Goal: Transaction & Acquisition: Obtain resource

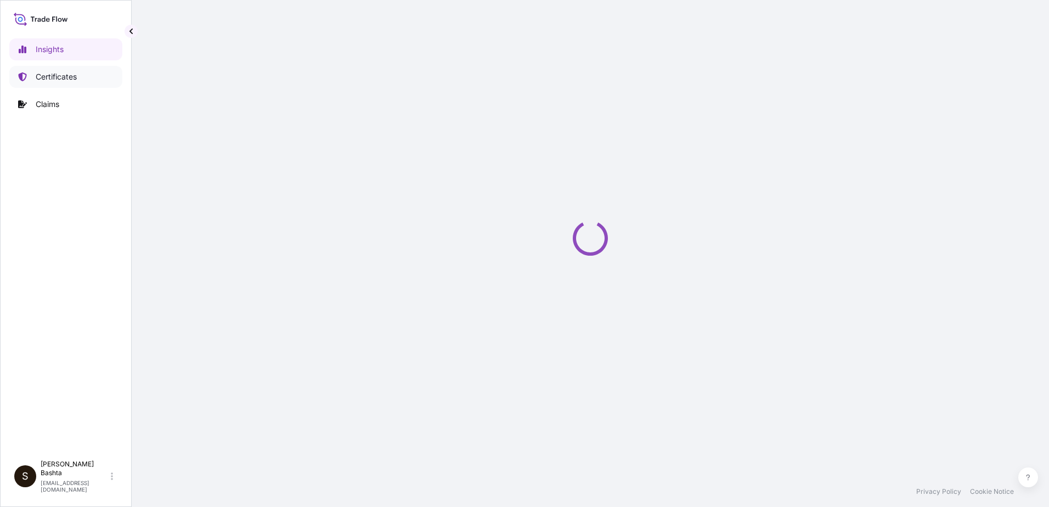
click at [72, 77] on p "Certificates" at bounding box center [56, 76] width 41 height 11
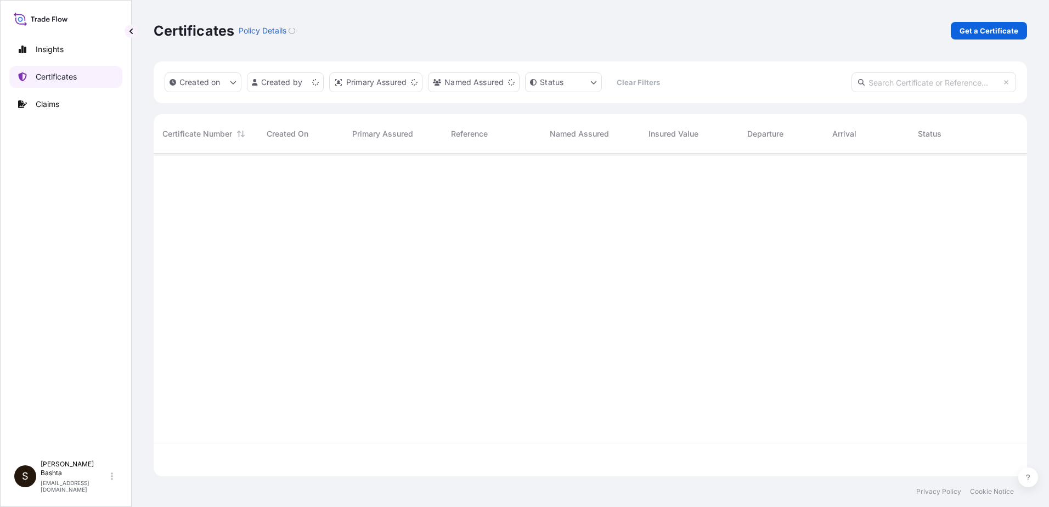
scroll to position [321, 866]
click at [984, 29] on p "Get a Certificate" at bounding box center [989, 30] width 59 height 11
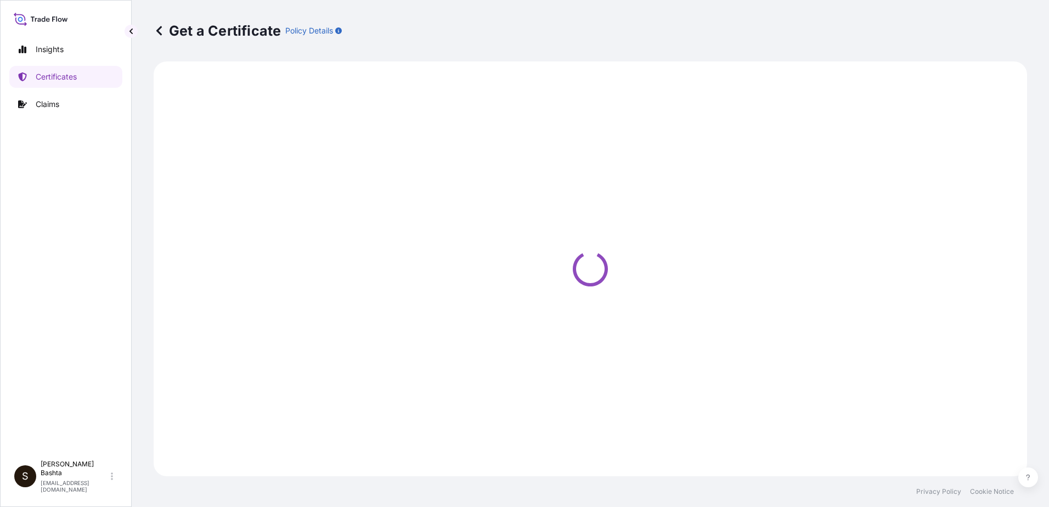
select select "Barge"
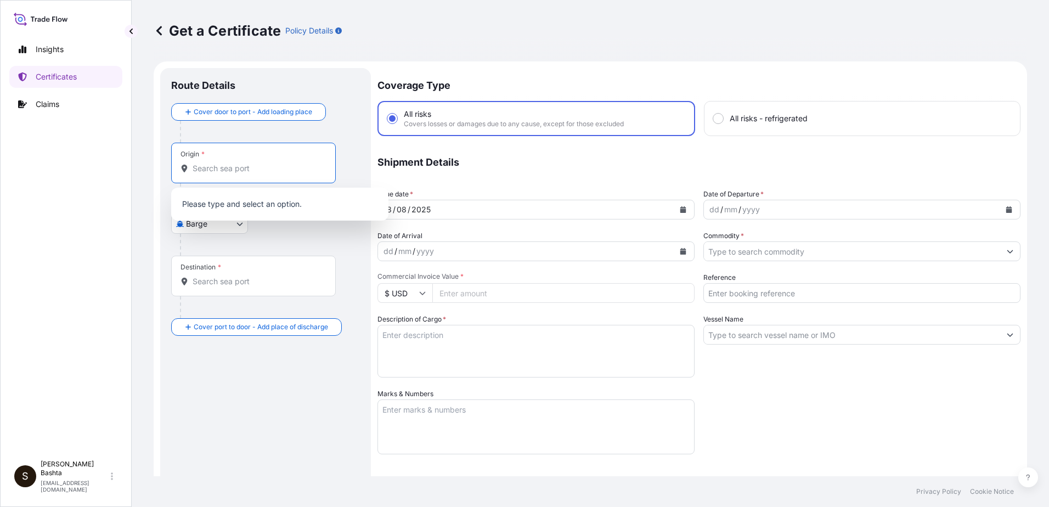
click at [254, 168] on input "Origin *" at bounding box center [258, 168] width 130 height 11
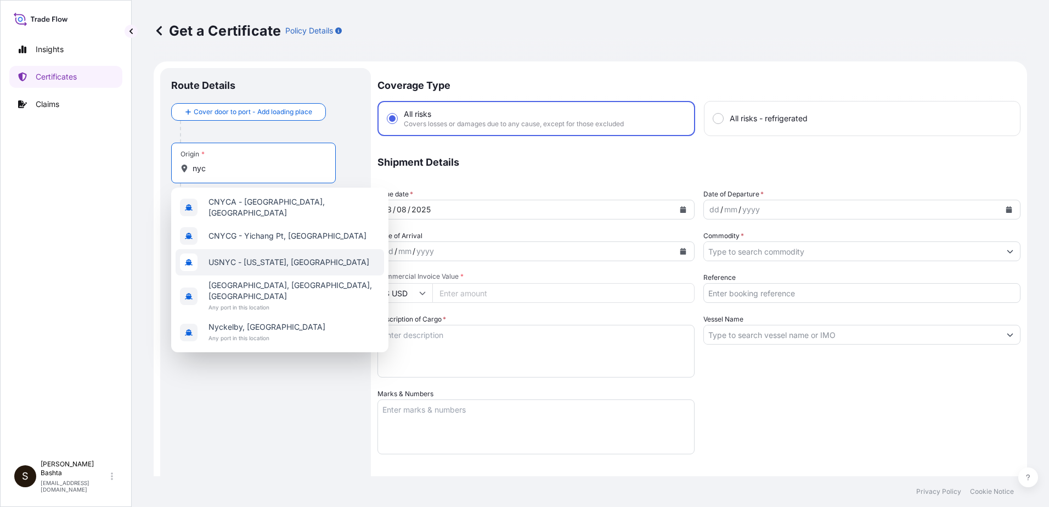
click at [282, 257] on span "USNYC - New York, United States" at bounding box center [289, 262] width 161 height 11
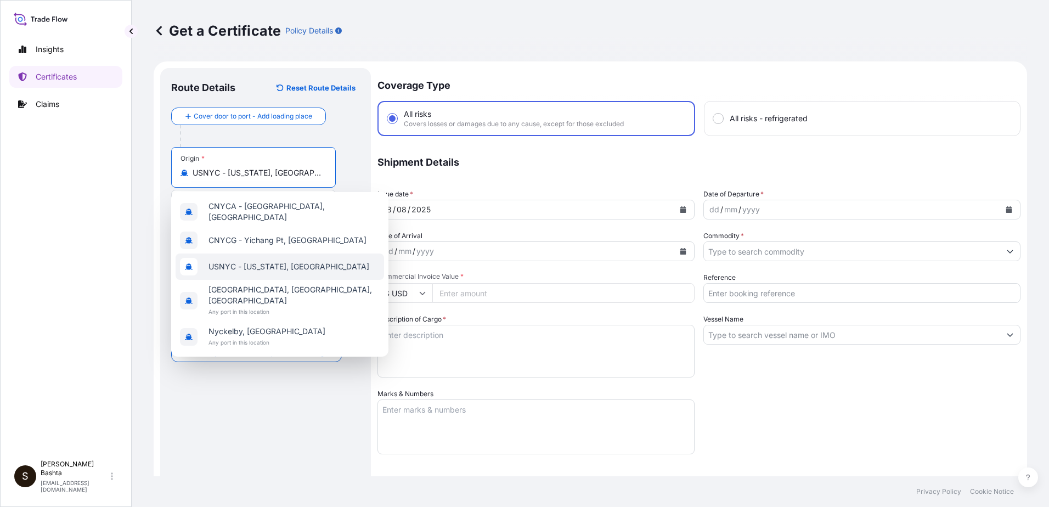
scroll to position [0, 8]
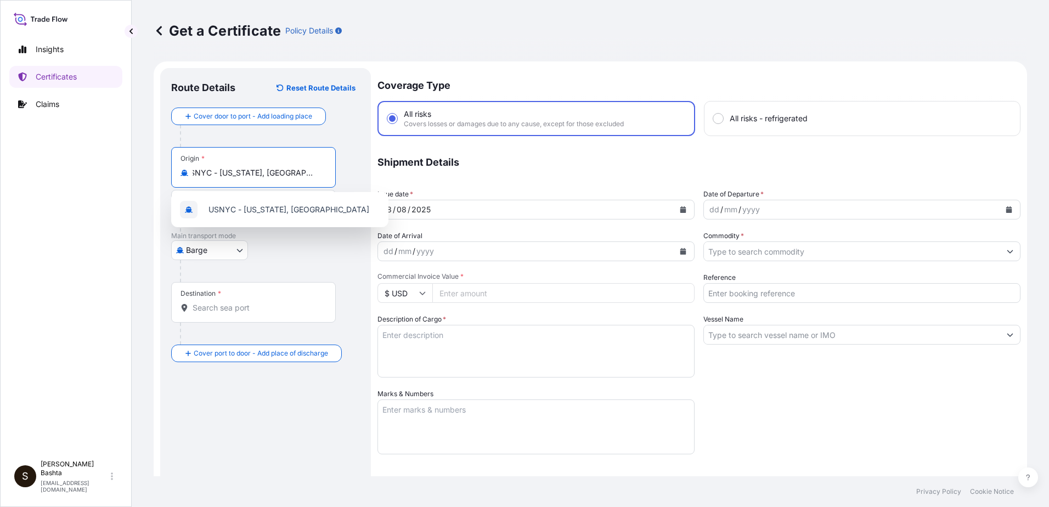
type input "USNYC - New York, United States"
click at [237, 251] on body "5 options available. 1 option available. 0 options available. 5 options availab…" at bounding box center [524, 253] width 1049 height 507
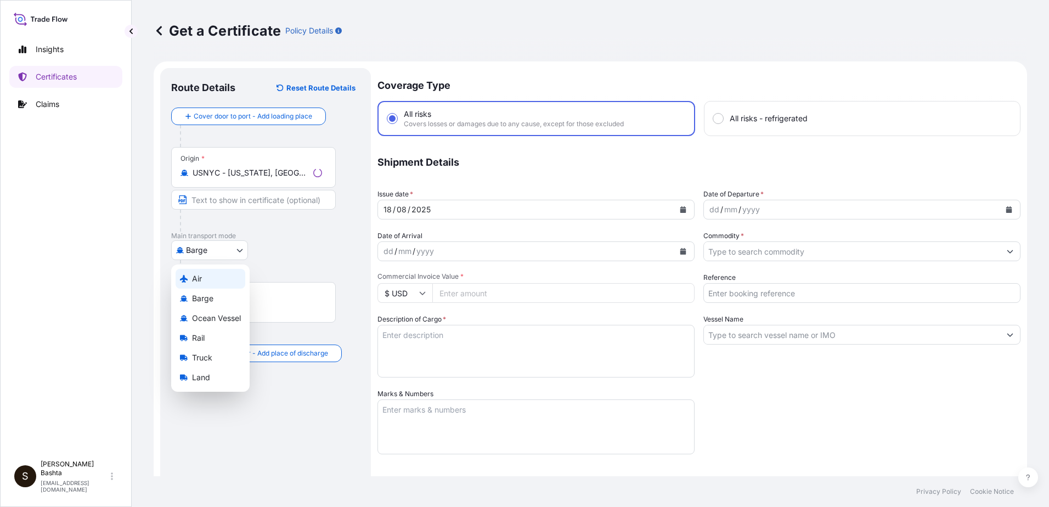
click at [206, 278] on div "Air" at bounding box center [211, 279] width 70 height 20
select select "Air"
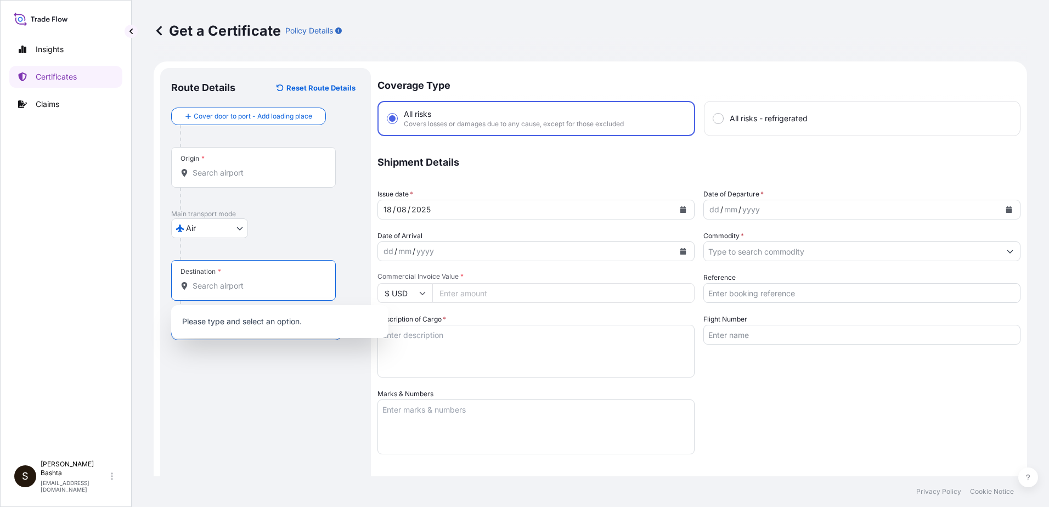
click at [238, 290] on input "Destination *" at bounding box center [258, 285] width 130 height 11
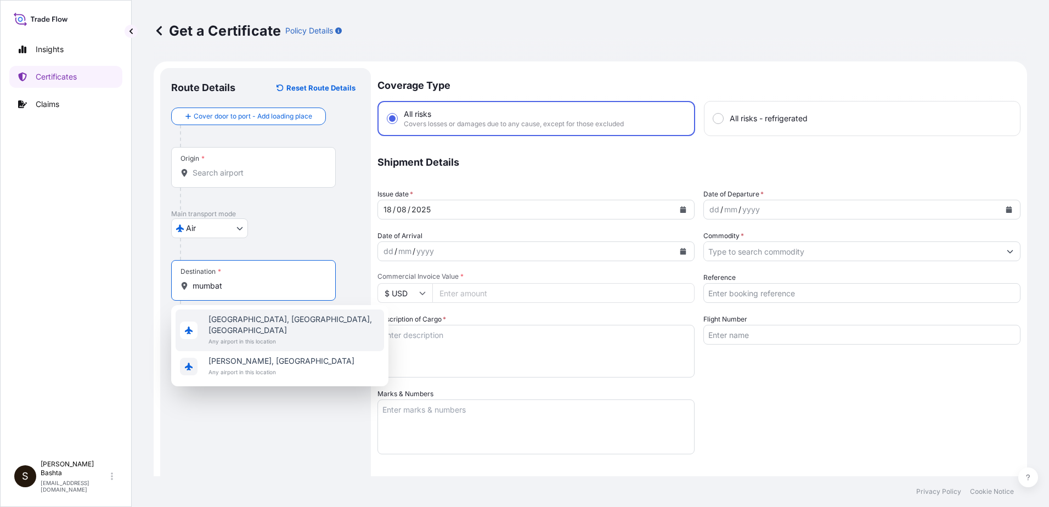
click at [277, 324] on span "Mumbai, Maharashtra, India" at bounding box center [294, 325] width 171 height 22
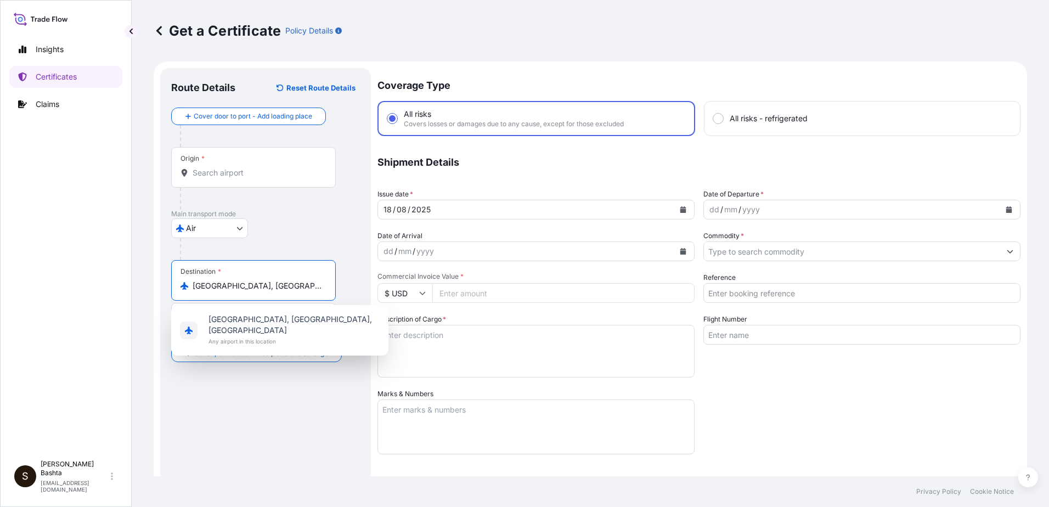
type input "Mumbai, Maharashtra, India"
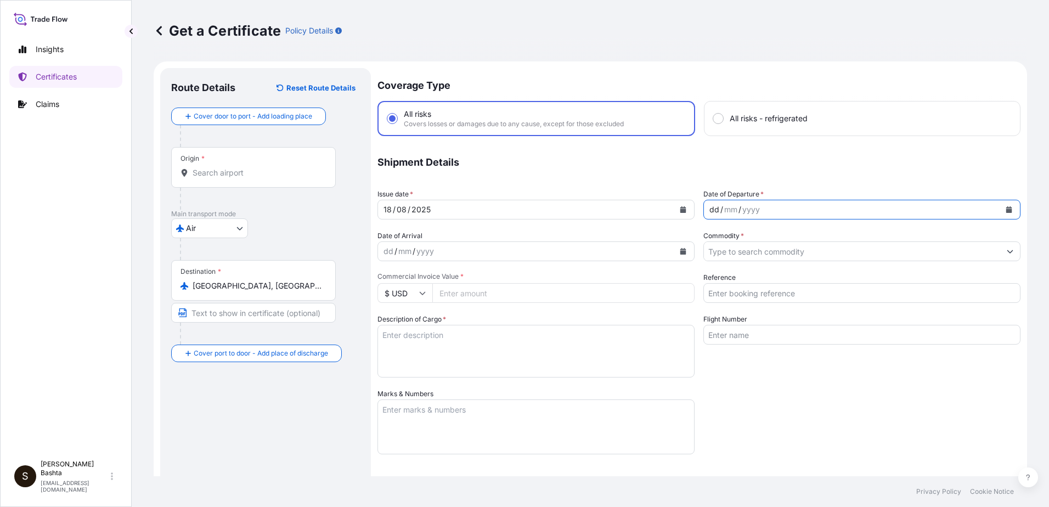
click at [721, 212] on div "/" at bounding box center [722, 209] width 3 height 13
click at [1007, 249] on icon "Show suggestions" at bounding box center [1010, 251] width 7 height 7
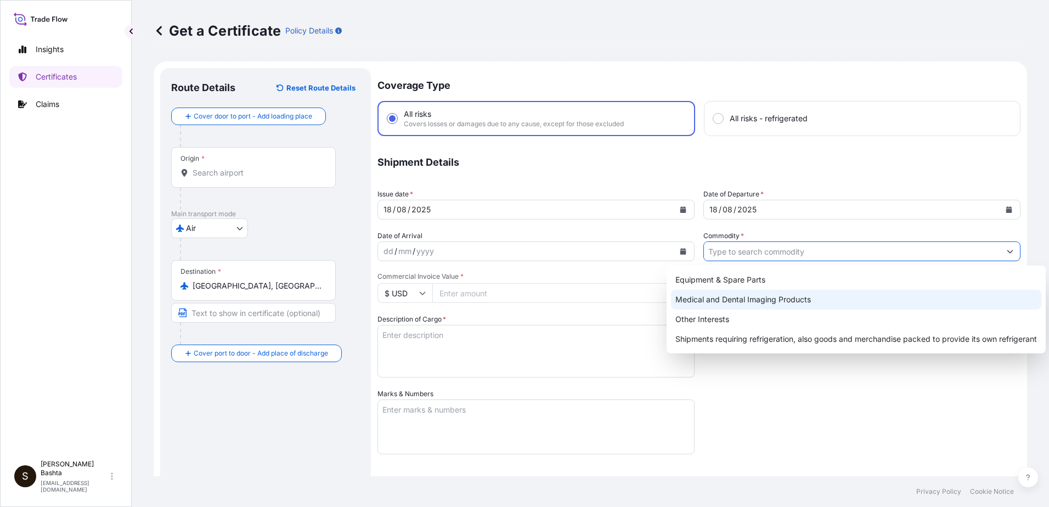
click at [788, 298] on div "Medical and Dental Imaging Products" at bounding box center [856, 300] width 370 height 20
type input "Medical and Dental Imaging Products"
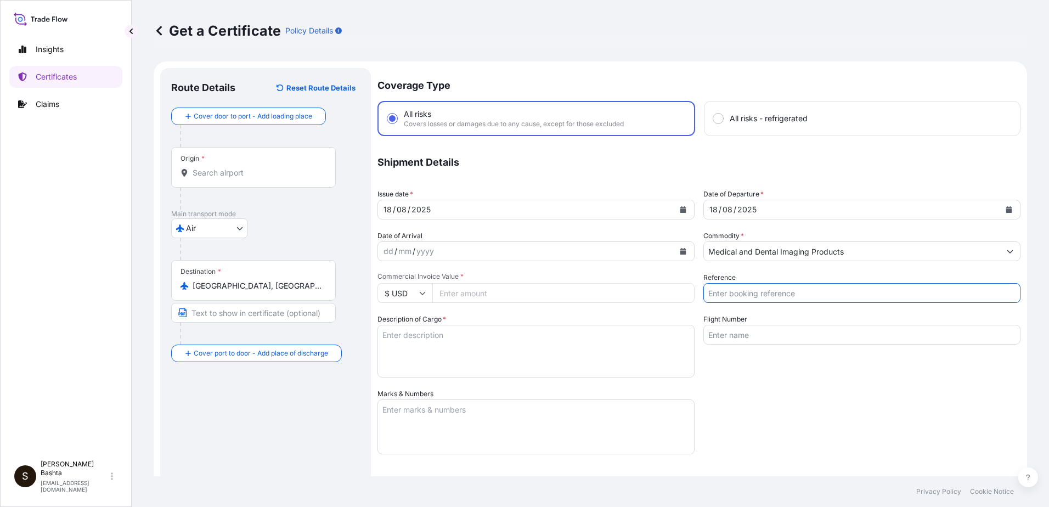
drag, startPoint x: 746, startPoint y: 289, endPoint x: 752, endPoint y: 291, distance: 5.9
click at [746, 290] on input "Reference" at bounding box center [862, 293] width 317 height 20
type input "21243986"
click at [461, 300] on input "Commercial Invoice Value *" at bounding box center [563, 293] width 262 height 20
type input "2538.02"
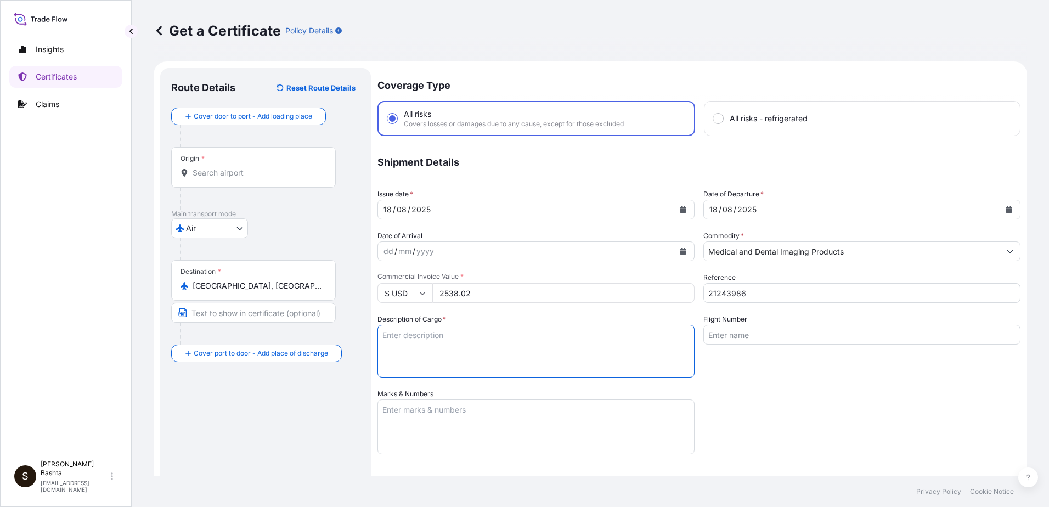
click at [396, 336] on textarea "Description of Cargo *" at bounding box center [536, 351] width 317 height 53
type textarea "MEDICAL AND DENTAL IMAGING PRODUCTS"
click at [421, 414] on textarea "Marks & Numbers" at bounding box center [536, 427] width 317 height 55
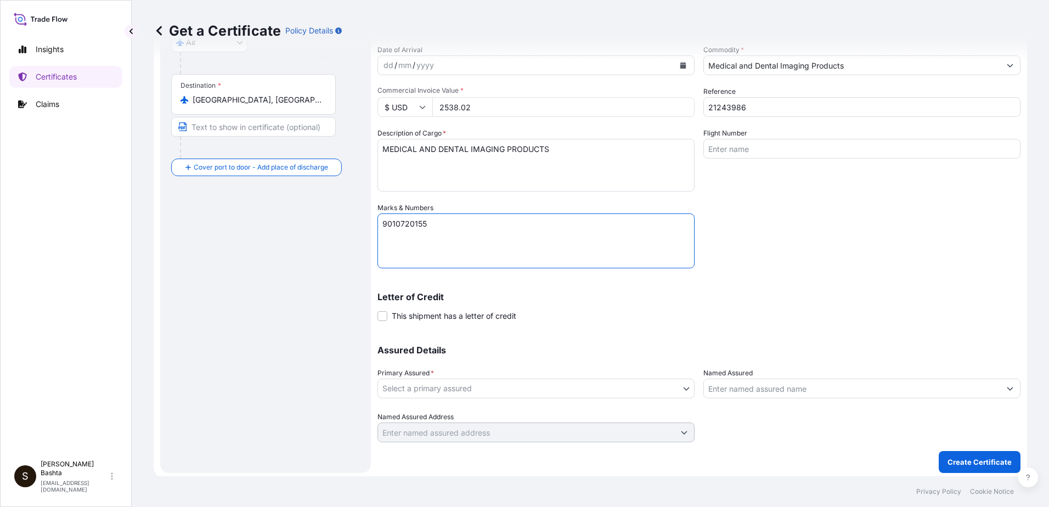
scroll to position [189, 0]
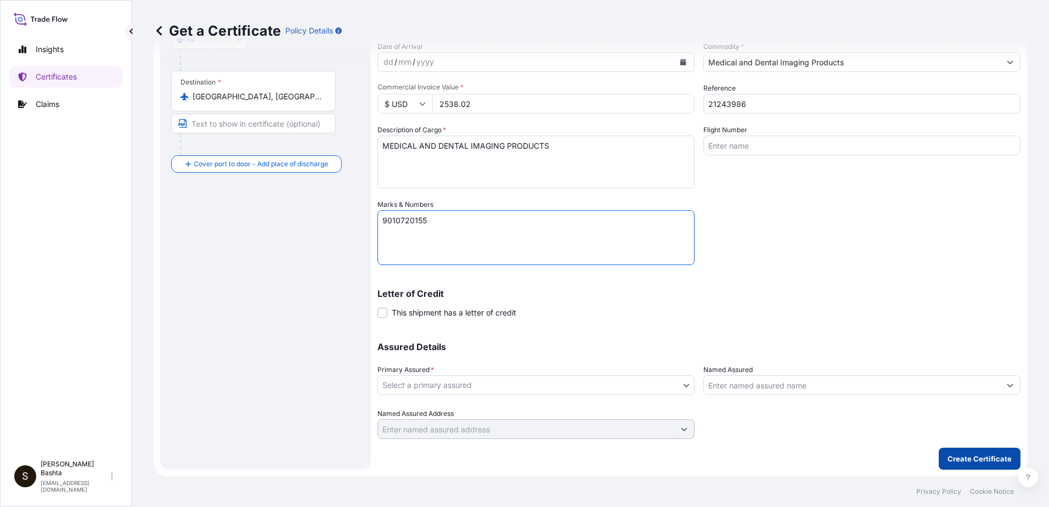
type textarea "9010720155"
click at [969, 463] on p "Create Certificate" at bounding box center [980, 458] width 64 height 11
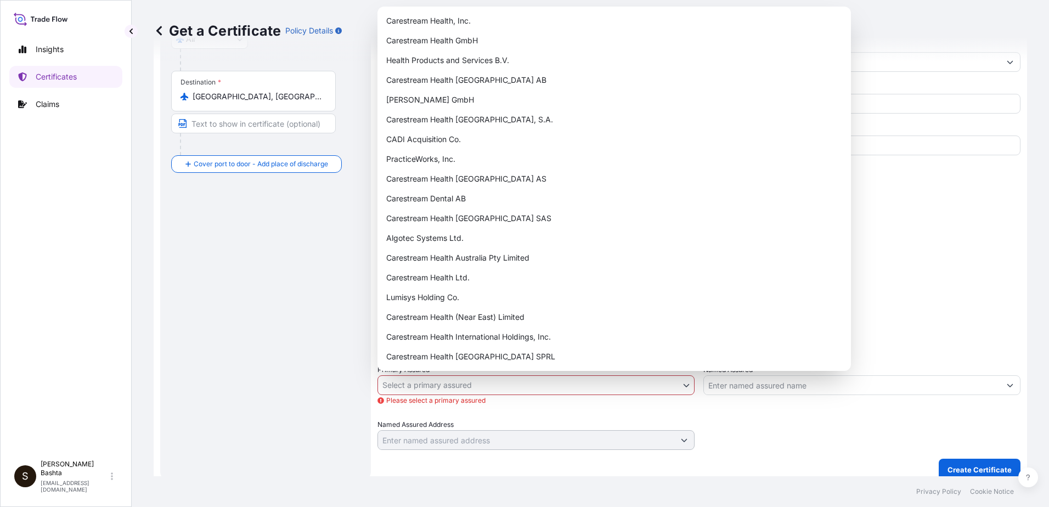
click at [679, 385] on body "Insights Certificates Claims S Stella Bashta stella.bashta@carestream.com Get a…" at bounding box center [524, 253] width 1049 height 507
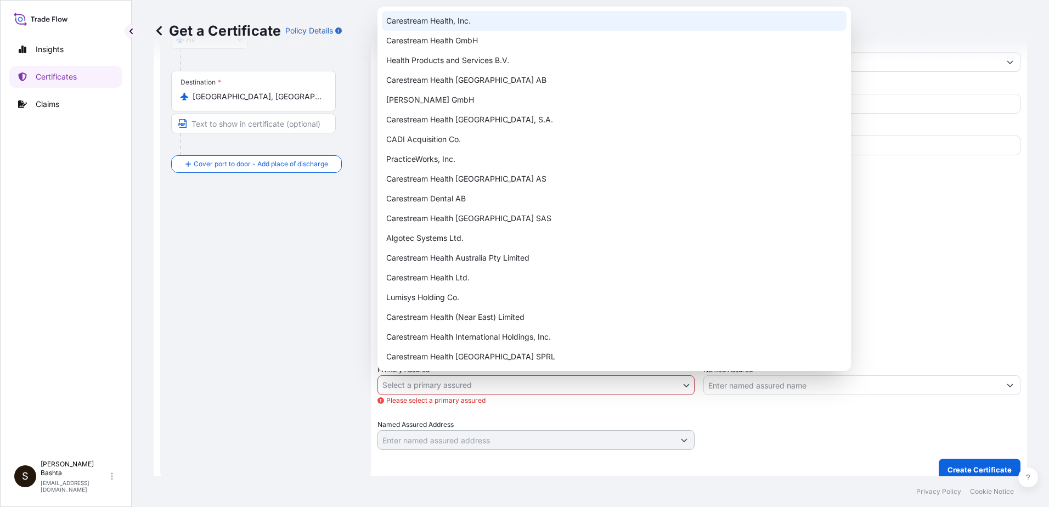
click at [452, 24] on div "Carestream Health, Inc." at bounding box center [614, 21] width 465 height 20
select select "32008"
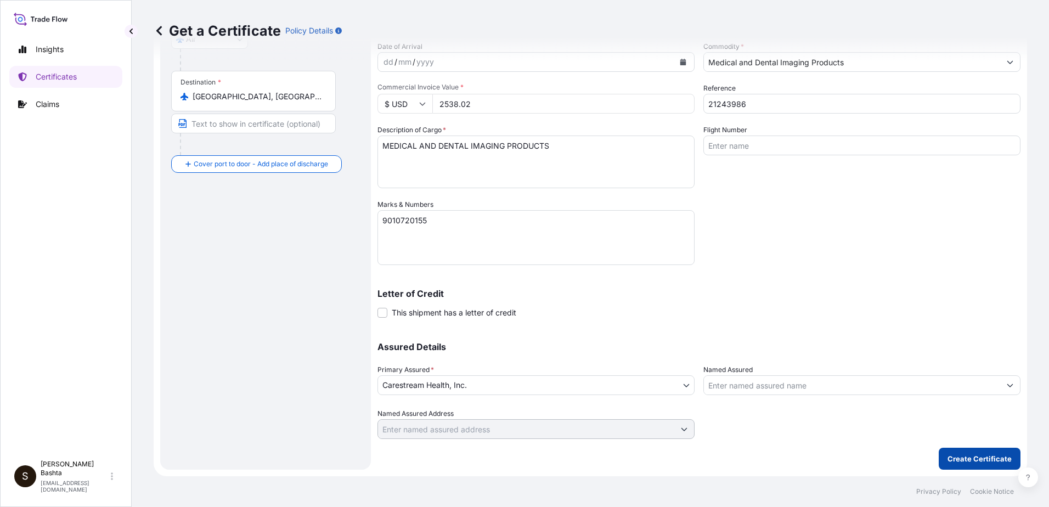
click at [971, 462] on p "Create Certificate" at bounding box center [980, 458] width 64 height 11
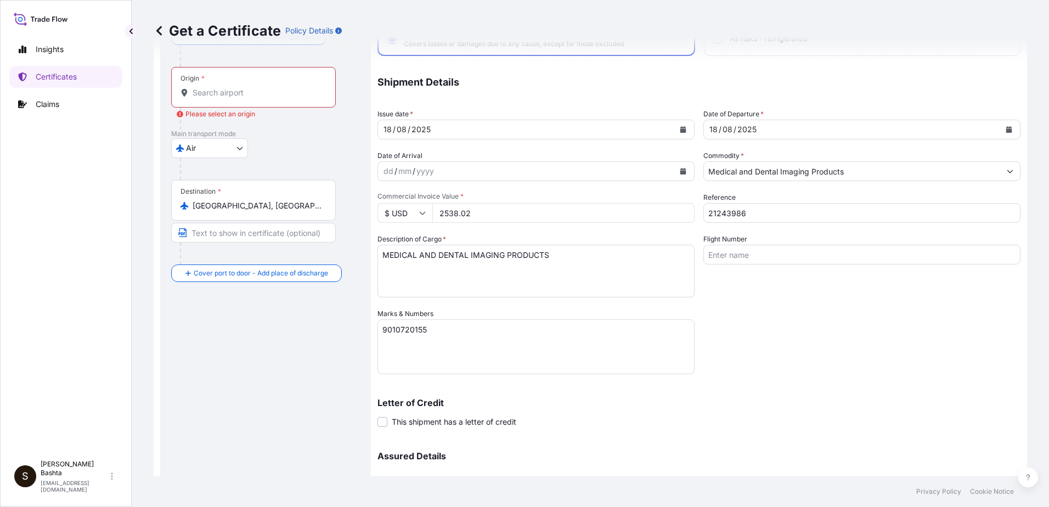
scroll to position [0, 0]
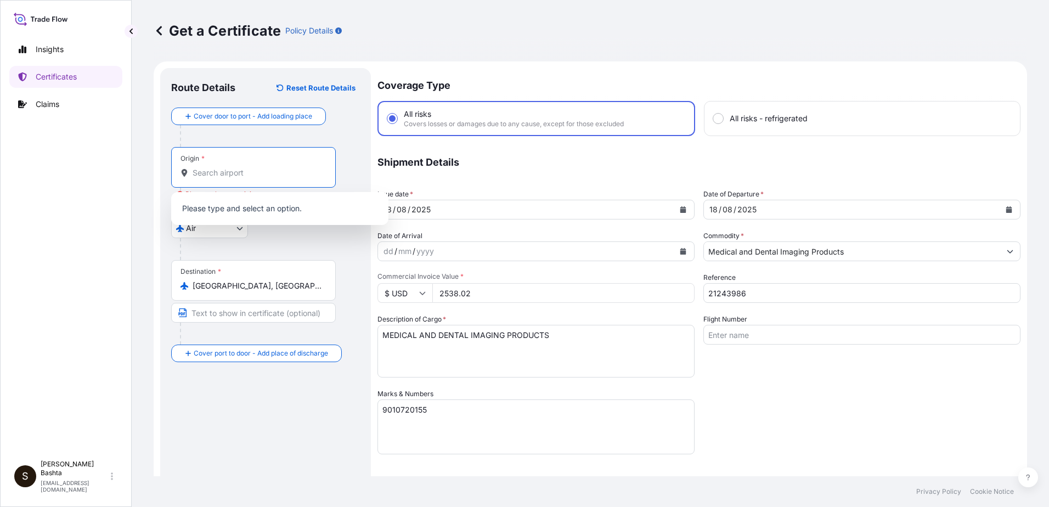
click at [210, 178] on input "Origin * Please select an origin" at bounding box center [258, 172] width 130 height 11
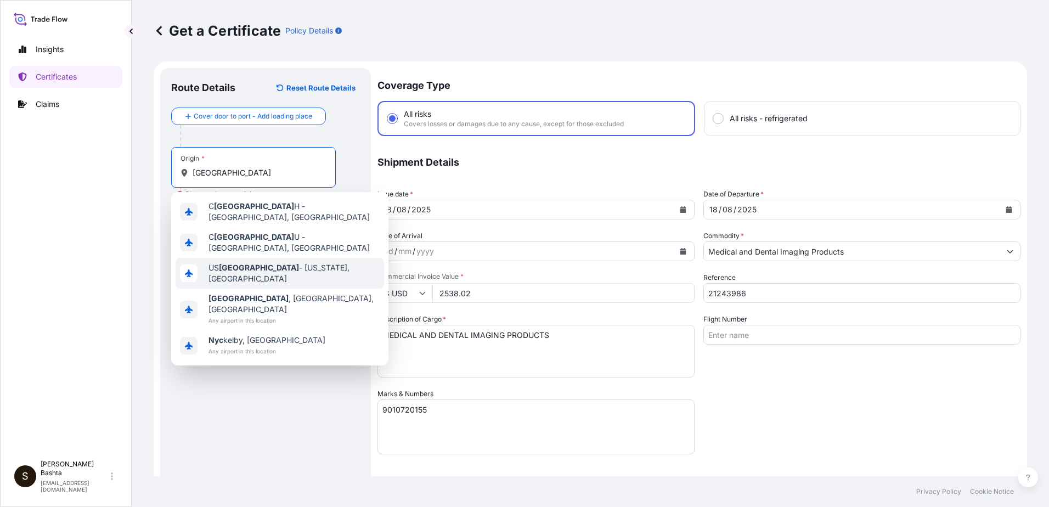
click at [260, 262] on span "US [GEOGRAPHIC_DATA] - [US_STATE], [GEOGRAPHIC_DATA]" at bounding box center [294, 273] width 171 height 22
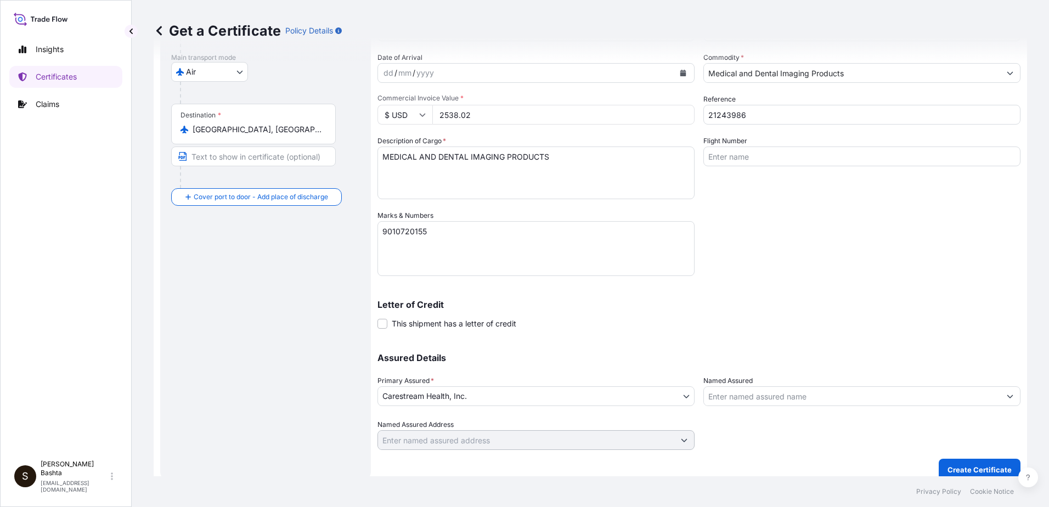
scroll to position [189, 0]
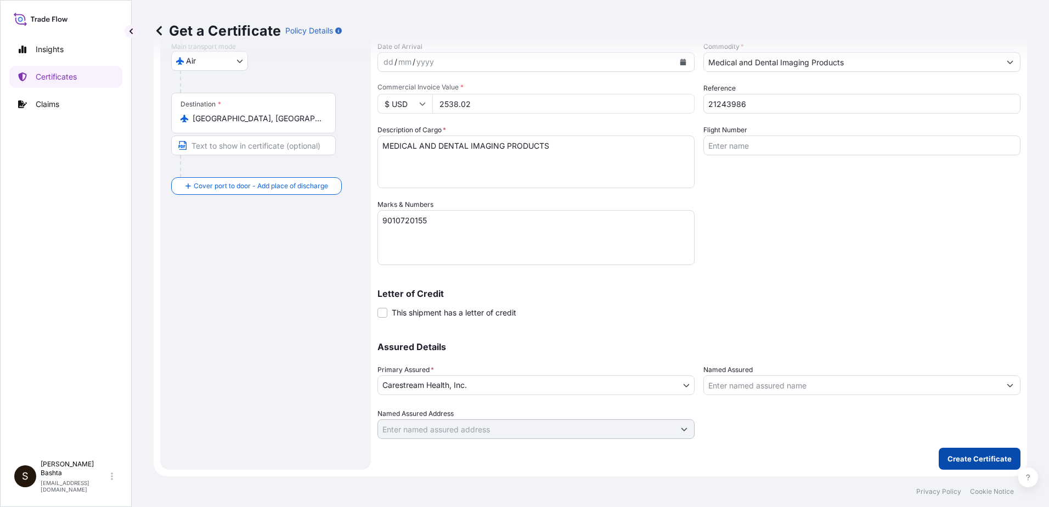
type input "USNYC - [US_STATE], [GEOGRAPHIC_DATA]"
click at [979, 459] on p "Create Certificate" at bounding box center [980, 458] width 64 height 11
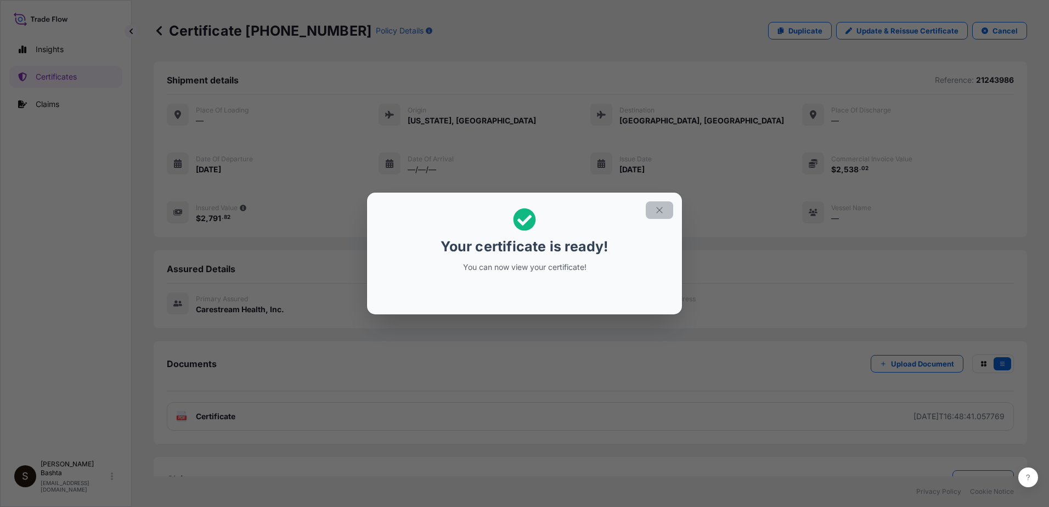
click at [665, 210] on button "button" at bounding box center [659, 210] width 27 height 18
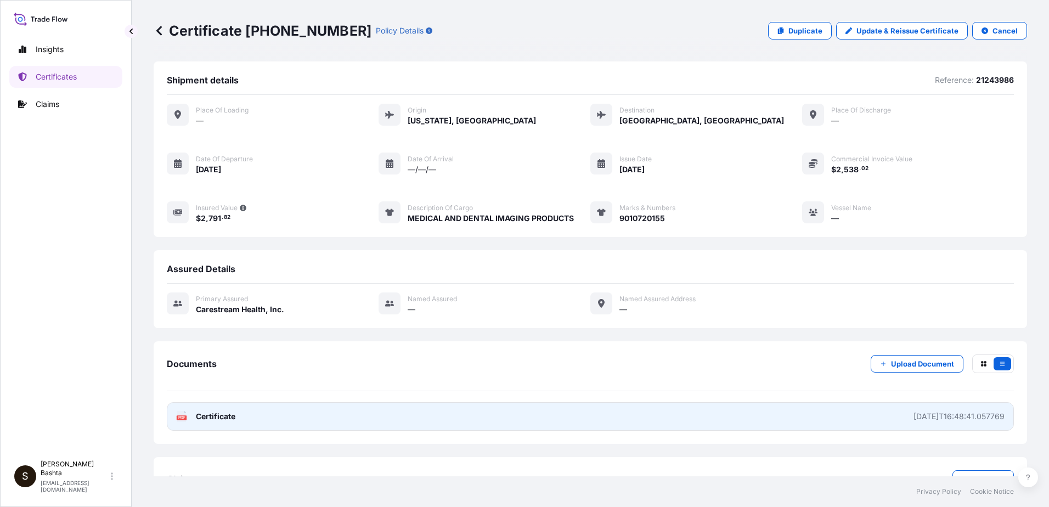
click at [183, 417] on text "PDF" at bounding box center [181, 418] width 7 height 4
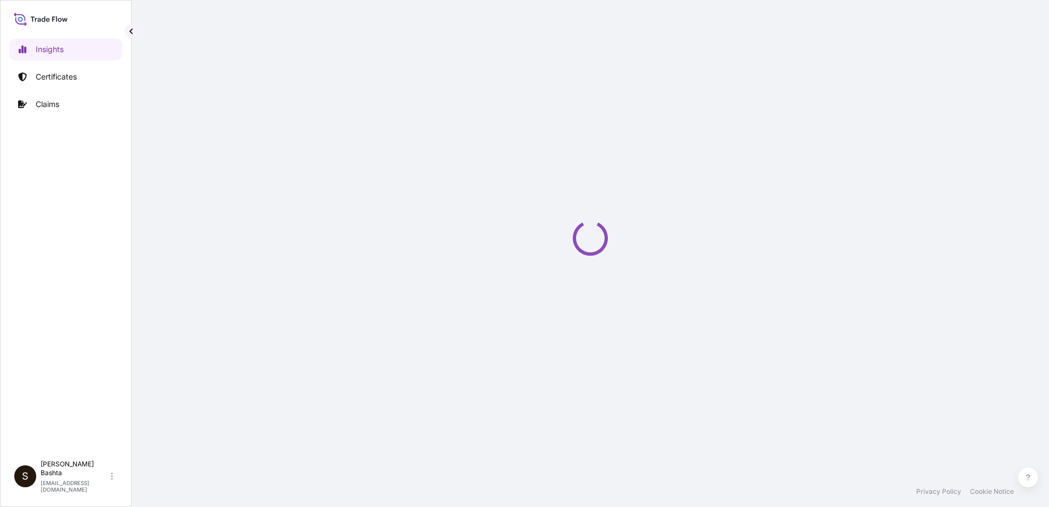
select select "2025"
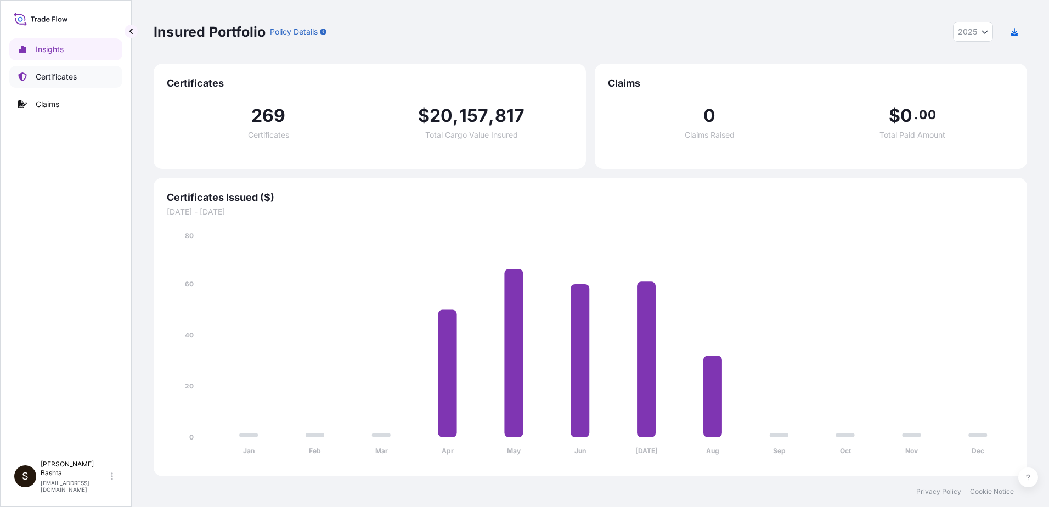
click at [50, 75] on p "Certificates" at bounding box center [56, 76] width 41 height 11
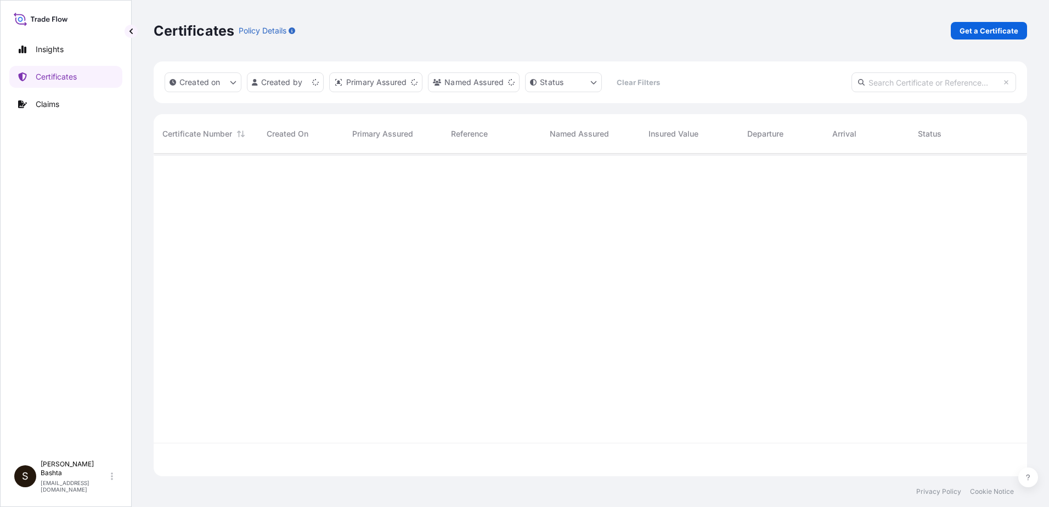
scroll to position [321, 866]
click at [1007, 26] on p "Get a Certificate" at bounding box center [989, 30] width 59 height 11
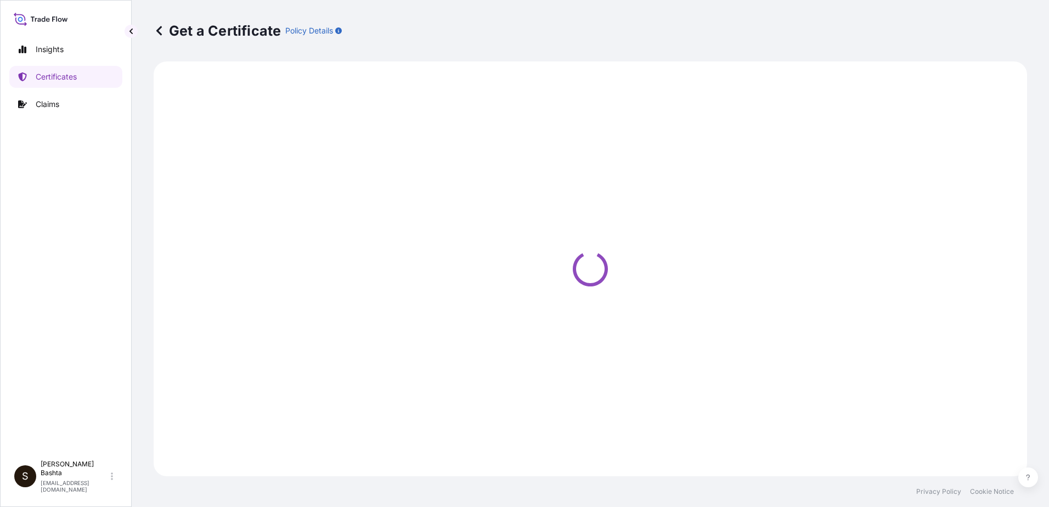
select select "Barge"
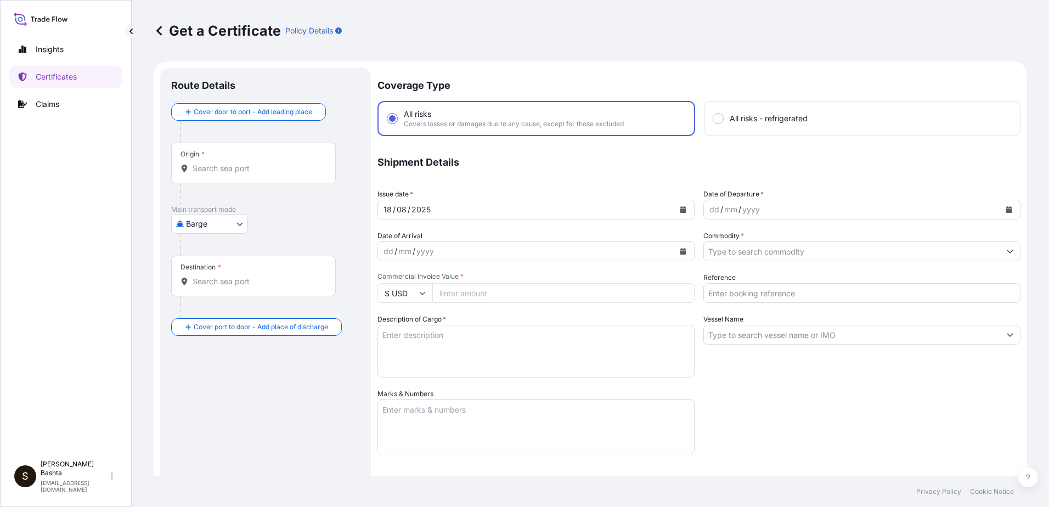
click at [229, 173] on input "Origin *" at bounding box center [258, 168] width 130 height 11
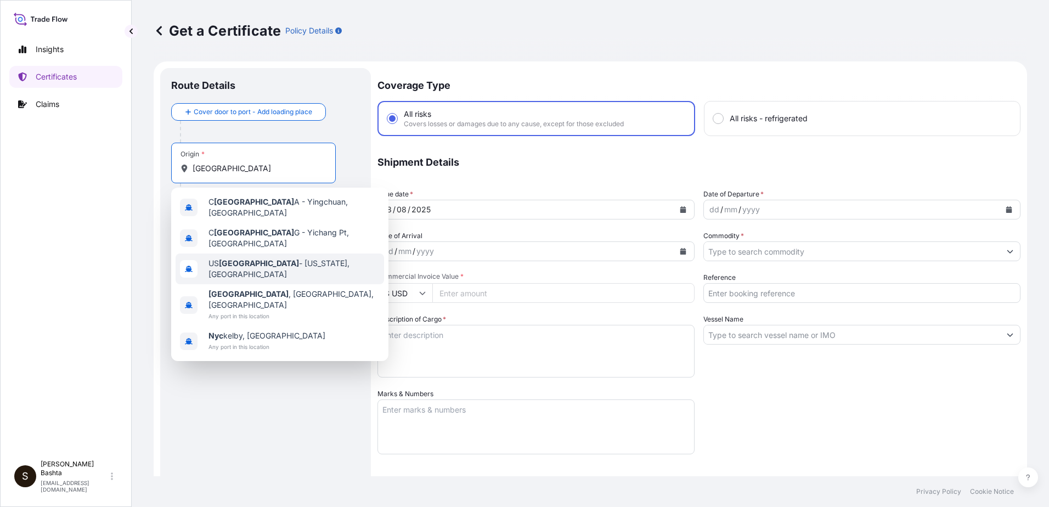
click at [253, 258] on span "US [GEOGRAPHIC_DATA] - [US_STATE], [GEOGRAPHIC_DATA]" at bounding box center [294, 269] width 171 height 22
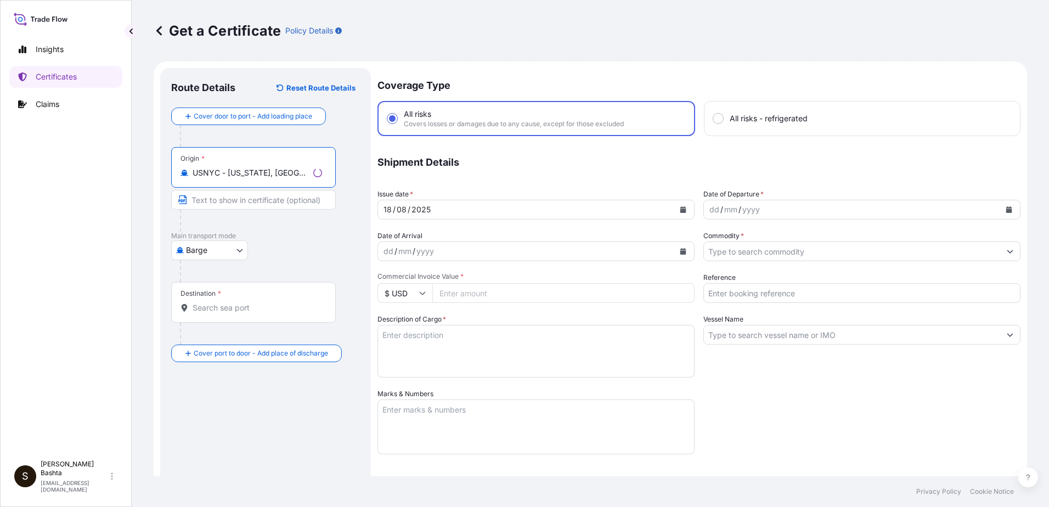
type input "USNYC - [US_STATE], [GEOGRAPHIC_DATA]"
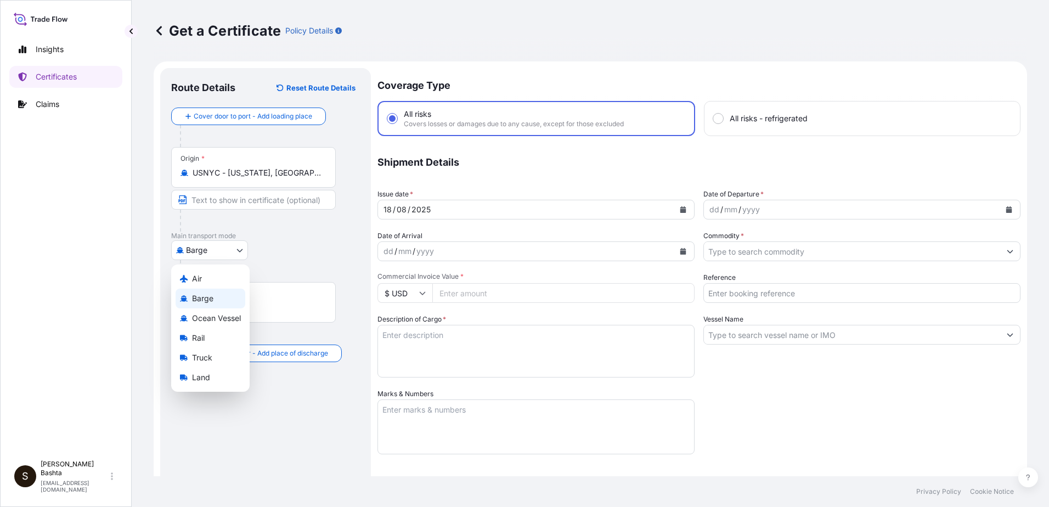
click at [238, 249] on body "0 options available. 10 options available. 1 option available. 0 options availa…" at bounding box center [524, 253] width 1049 height 507
click at [222, 279] on div "Air" at bounding box center [211, 279] width 70 height 20
select select "Air"
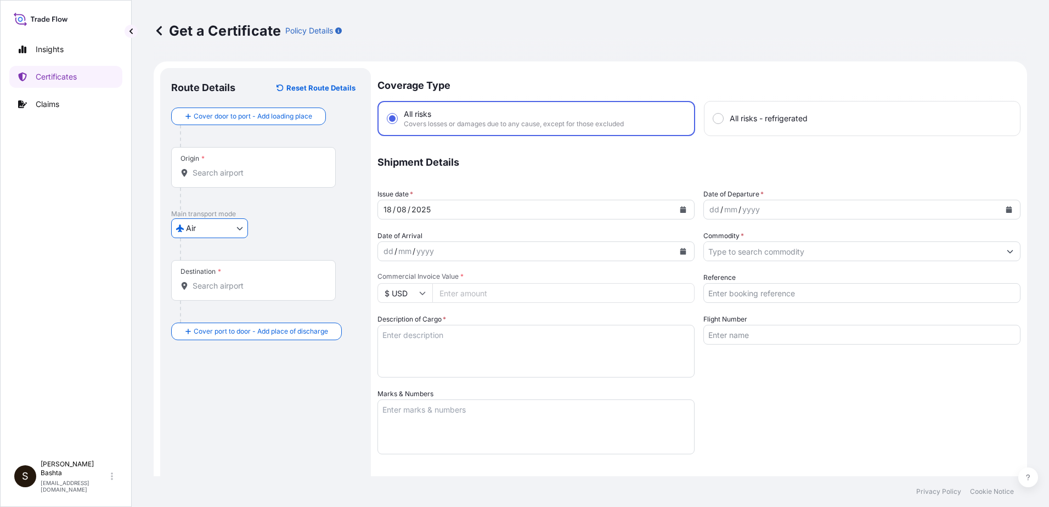
click at [224, 285] on input "Destination *" at bounding box center [258, 285] width 130 height 11
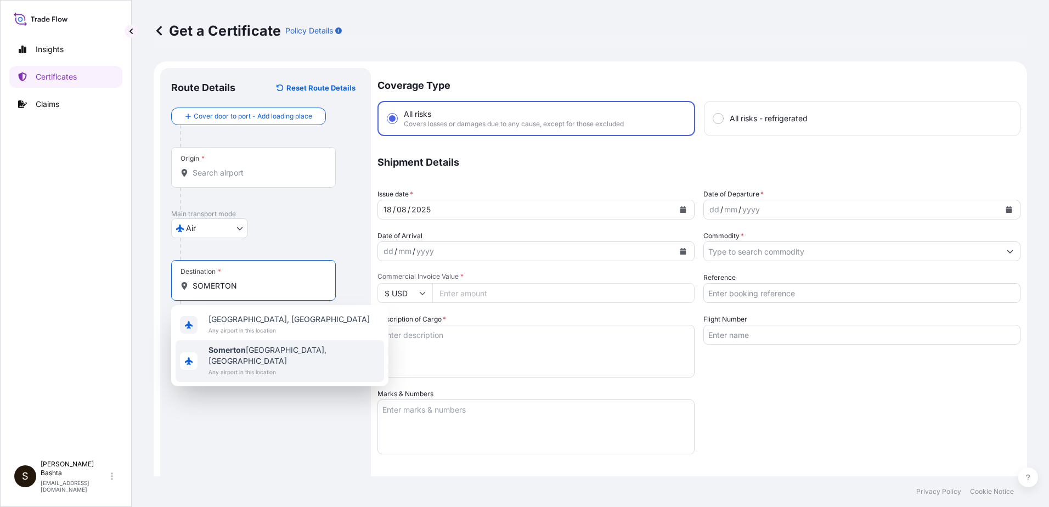
click at [282, 346] on span "Somerton [GEOGRAPHIC_DATA], [GEOGRAPHIC_DATA]" at bounding box center [294, 356] width 171 height 22
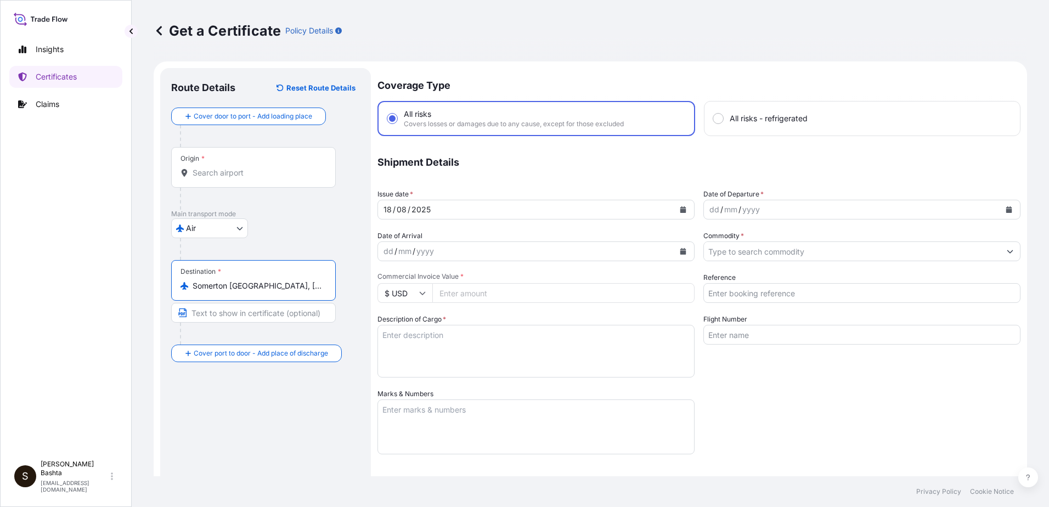
type input "Somerton [GEOGRAPHIC_DATA], [GEOGRAPHIC_DATA]"
click at [709, 211] on div "dd" at bounding box center [715, 209] width 12 height 13
click at [1001, 254] on button "Show suggestions" at bounding box center [1011, 251] width 20 height 20
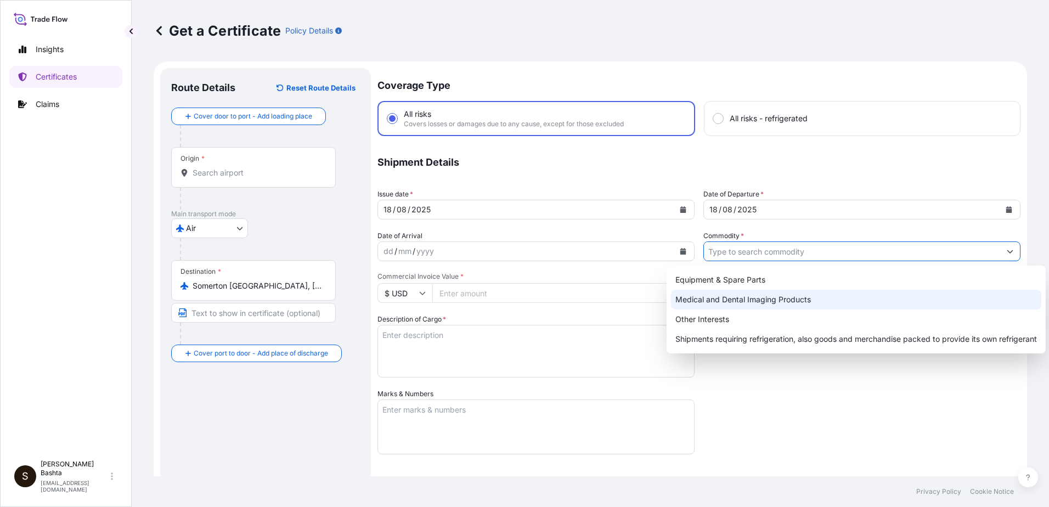
click at [787, 301] on div "Medical and Dental Imaging Products" at bounding box center [856, 300] width 370 height 20
type input "Medical and Dental Imaging Products"
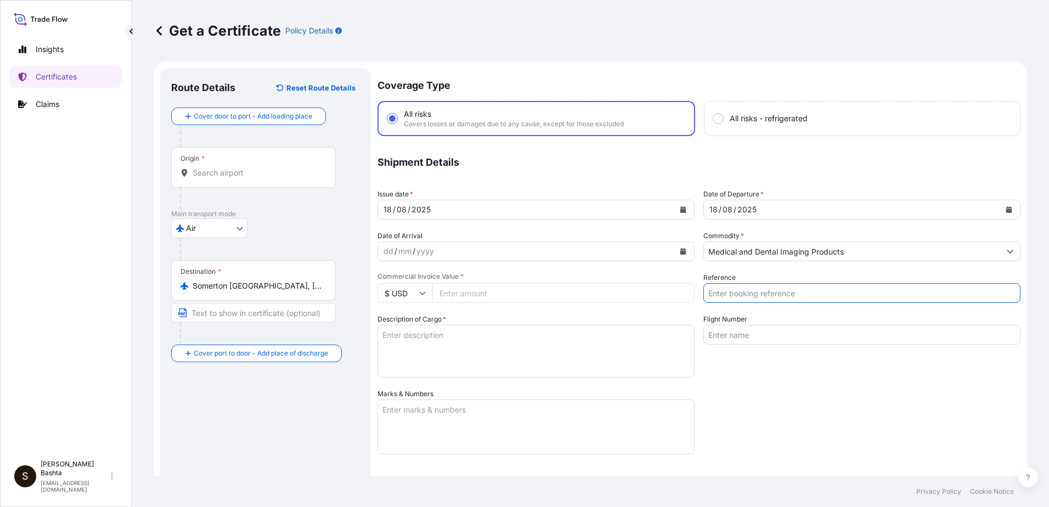
click at [735, 292] on input "Reference" at bounding box center [862, 293] width 317 height 20
type input "21243943"
click at [496, 295] on input "Commercial Invoice Value *" at bounding box center [563, 293] width 262 height 20
type input "5500.00"
click at [430, 339] on textarea "Description of Cargo *" at bounding box center [536, 351] width 317 height 53
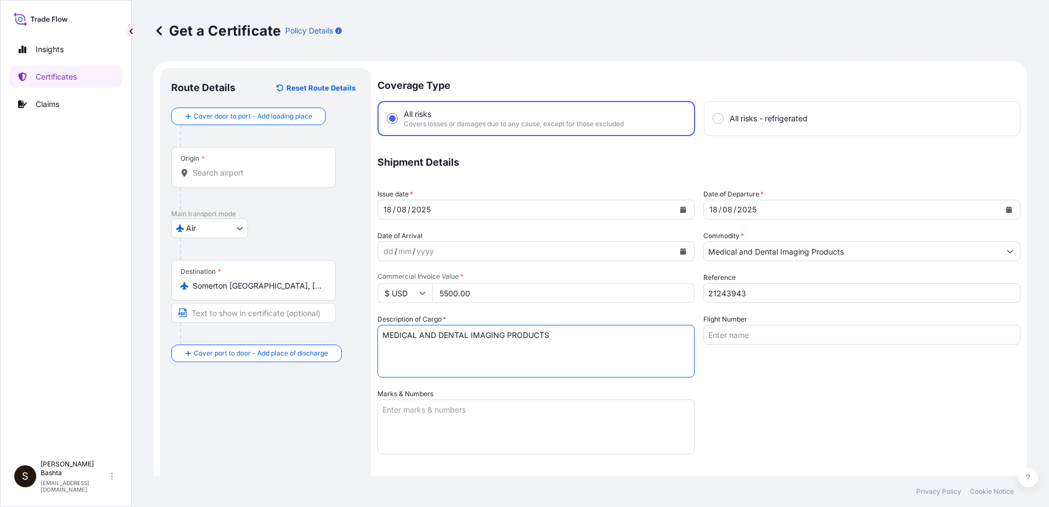
type textarea "MEDICAL AND DENTAL IMAGING PRODUCTS"
drag, startPoint x: 429, startPoint y: 420, endPoint x: 426, endPoint y: 413, distance: 8.2
click at [429, 420] on textarea "Marks & Numbers" at bounding box center [536, 427] width 317 height 55
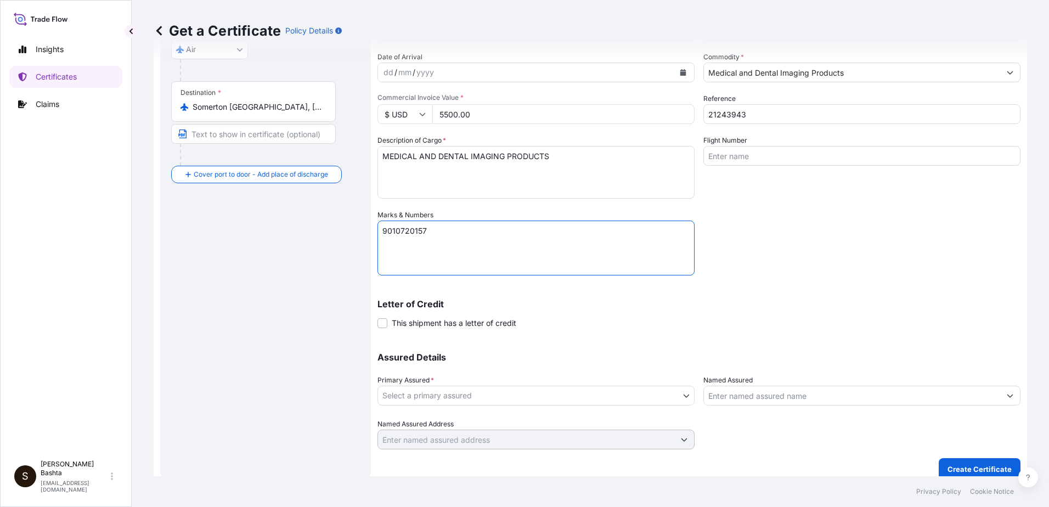
scroll to position [189, 0]
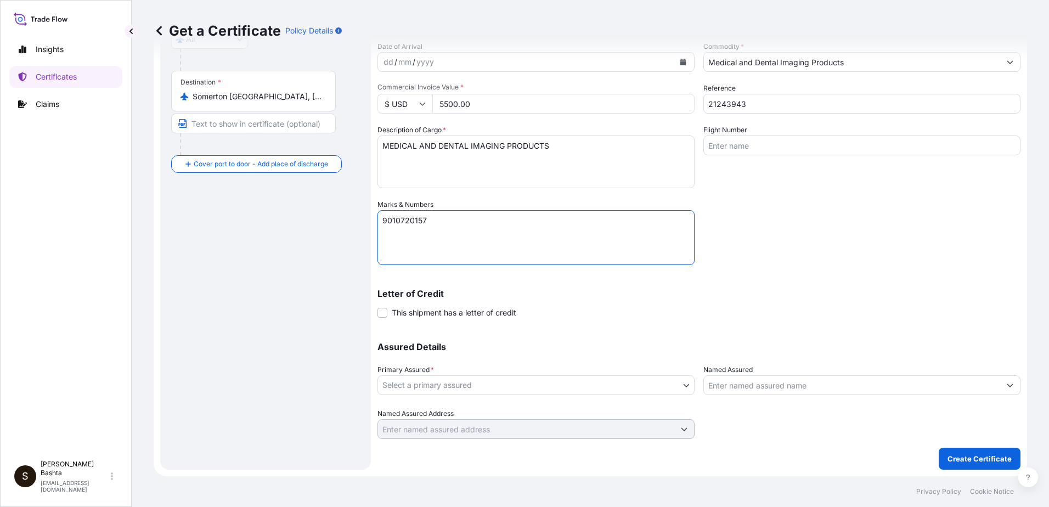
type textarea "9010720157"
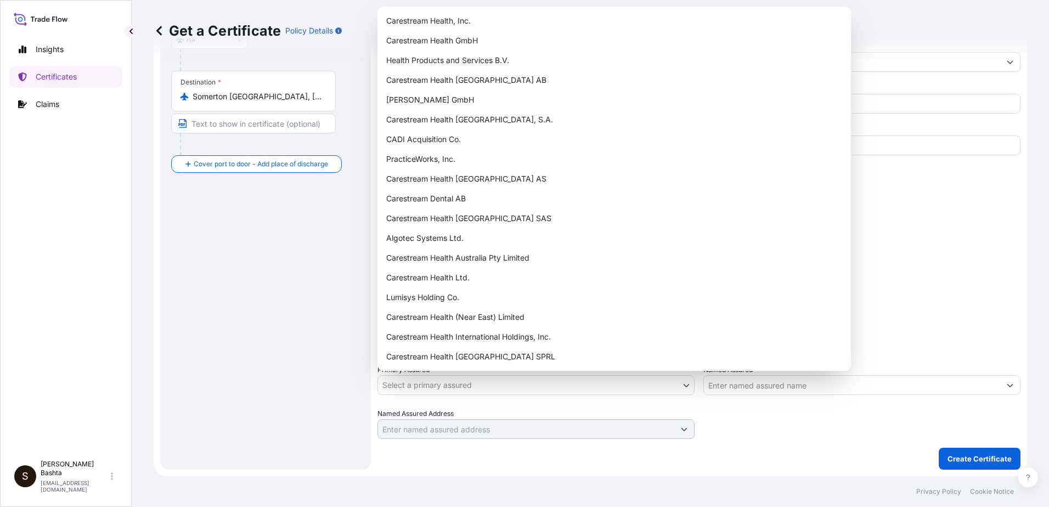
click at [679, 385] on body "Insights Certificates Claims S [PERSON_NAME] [PERSON_NAME][EMAIL_ADDRESS][PERSO…" at bounding box center [524, 253] width 1049 height 507
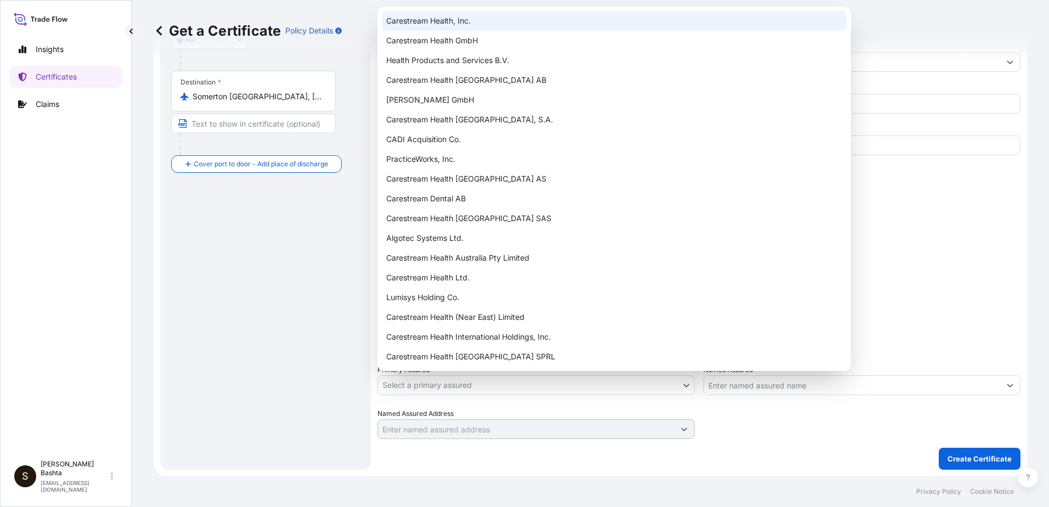
click at [491, 27] on div "Carestream Health, Inc." at bounding box center [614, 21] width 465 height 20
select select "32008"
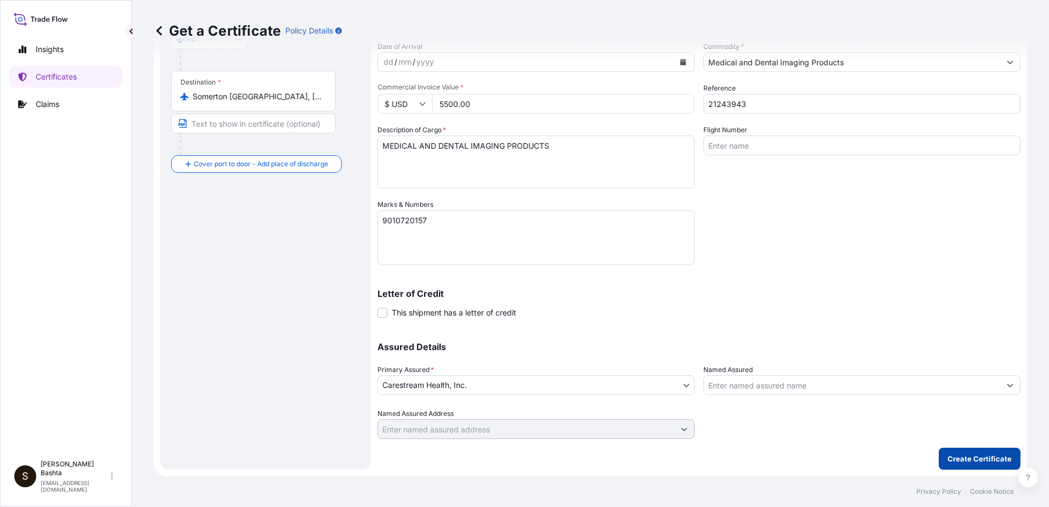
click at [972, 462] on p "Create Certificate" at bounding box center [980, 458] width 64 height 11
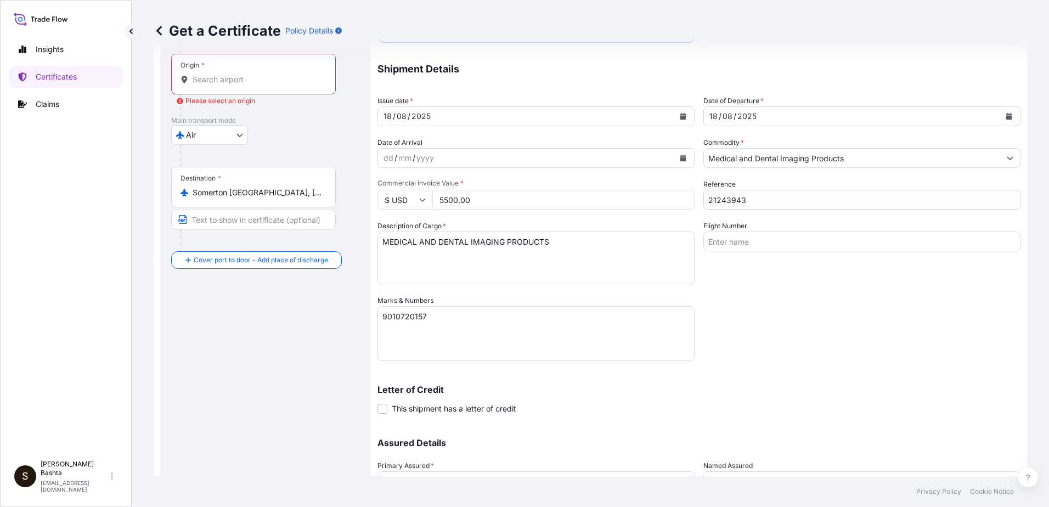
scroll to position [0, 0]
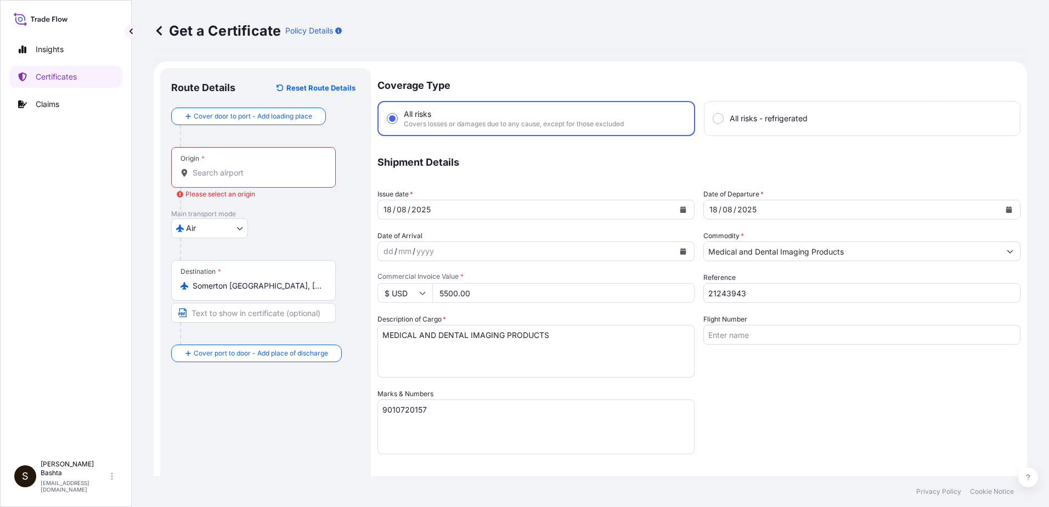
click at [235, 167] on input "Origin * Please select an origin" at bounding box center [258, 172] width 130 height 11
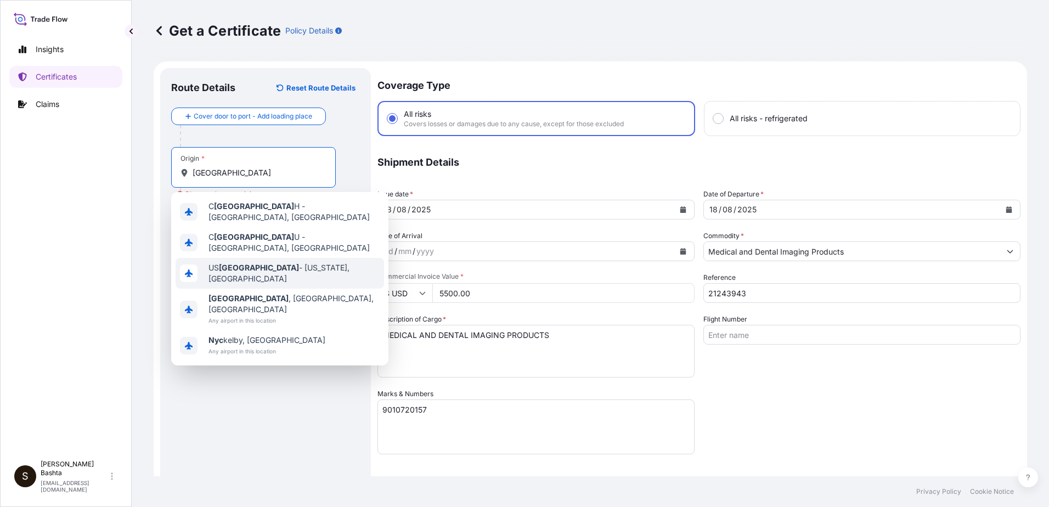
click at [248, 265] on span "US [GEOGRAPHIC_DATA] - [US_STATE], [GEOGRAPHIC_DATA]" at bounding box center [294, 273] width 171 height 22
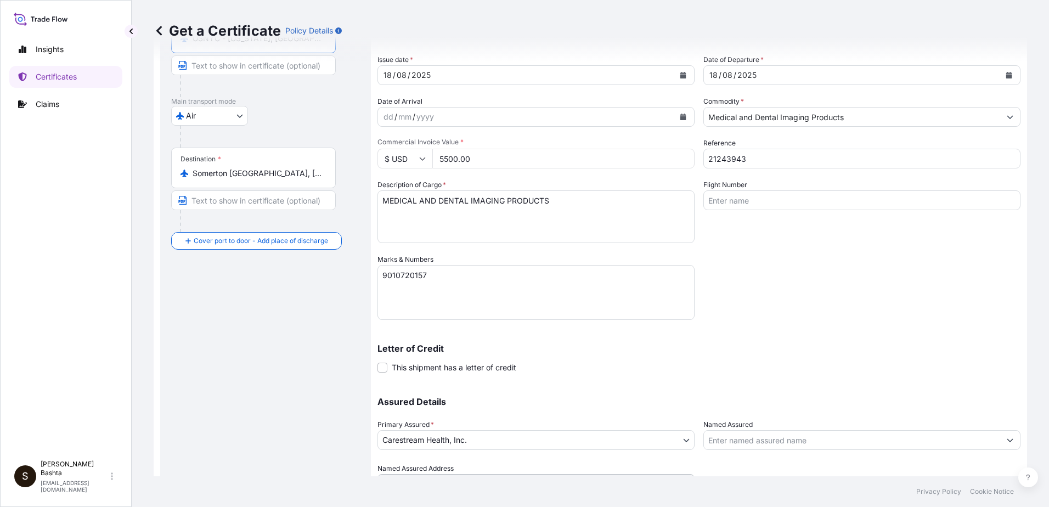
scroll to position [189, 0]
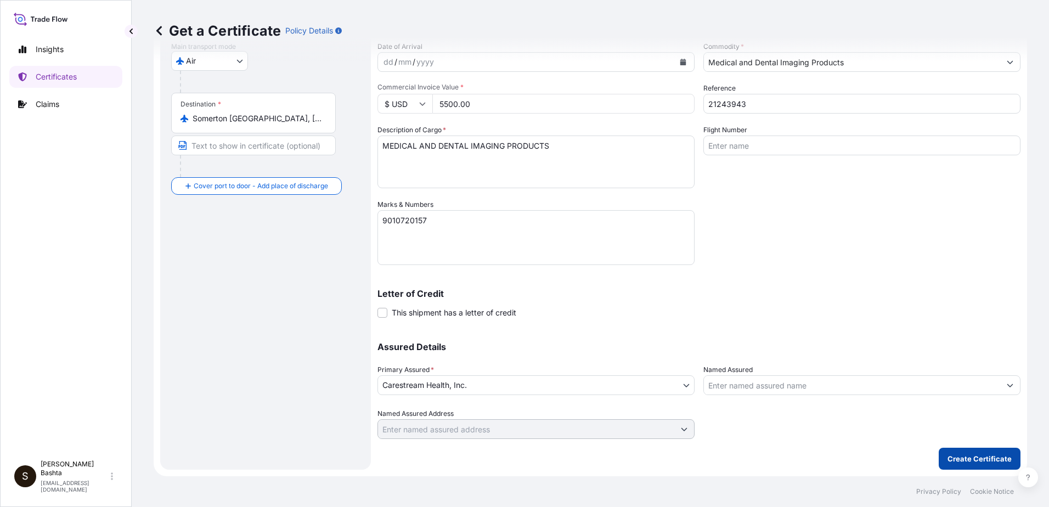
type input "USNYC - [US_STATE], [GEOGRAPHIC_DATA]"
click at [983, 460] on p "Create Certificate" at bounding box center [980, 458] width 64 height 11
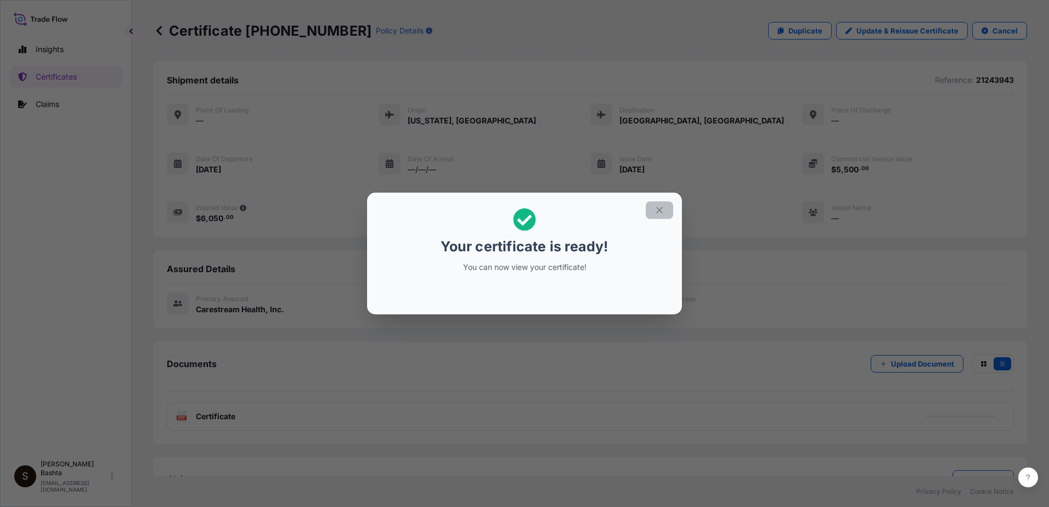
click at [663, 206] on icon "button" at bounding box center [660, 210] width 10 height 10
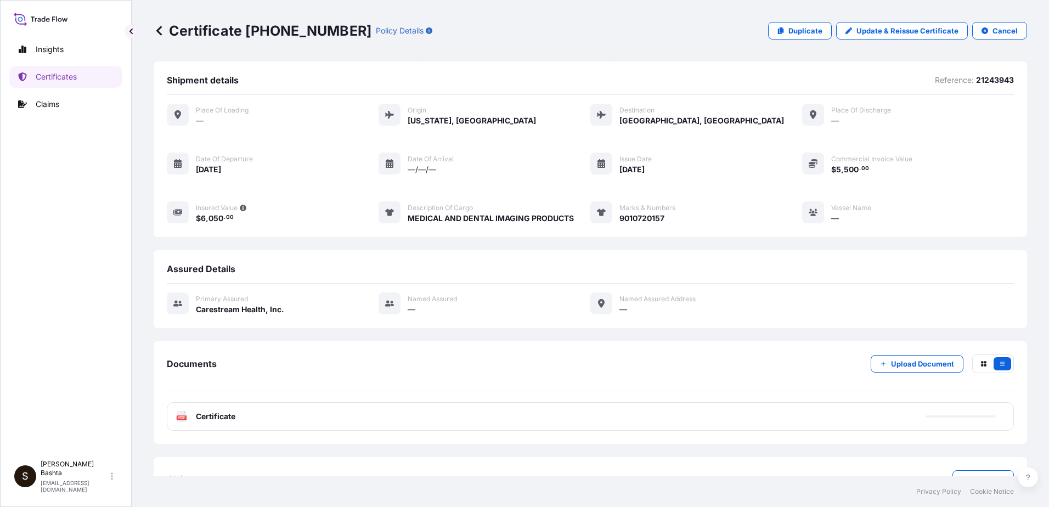
click at [183, 418] on text "PDF" at bounding box center [181, 418] width 7 height 4
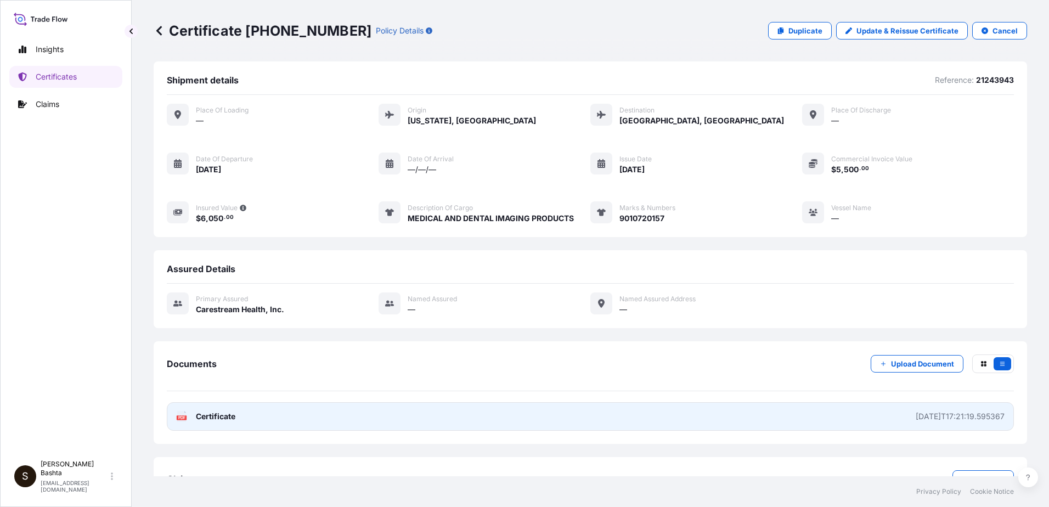
click at [182, 417] on text "PDF" at bounding box center [181, 418] width 7 height 4
